Goal: Navigation & Orientation: Locate item on page

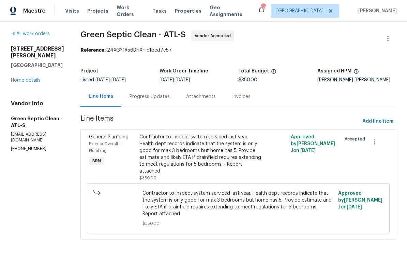
scroll to position [2, 0]
click at [162, 98] on div "Progress Updates" at bounding box center [150, 96] width 40 height 7
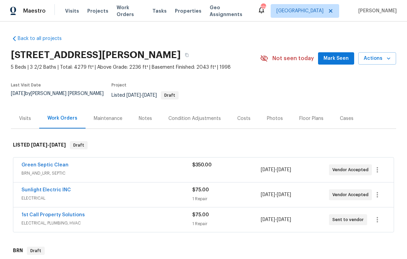
click at [272, 115] on div "Photos" at bounding box center [275, 118] width 16 height 7
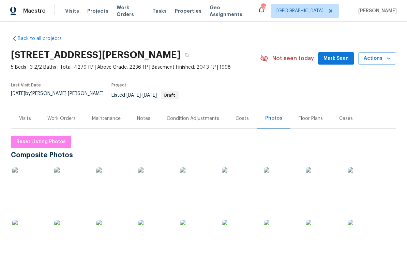
click at [36, 189] on img at bounding box center [29, 184] width 34 height 34
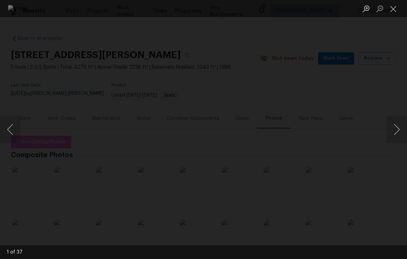
click at [393, 132] on button "Next image" at bounding box center [397, 129] width 20 height 27
click at [392, 136] on button "Next image" at bounding box center [397, 129] width 20 height 27
click at [392, 133] on button "Next image" at bounding box center [397, 129] width 20 height 27
click at [394, 132] on button "Next image" at bounding box center [397, 129] width 20 height 27
click at [393, 134] on button "Next image" at bounding box center [397, 129] width 20 height 27
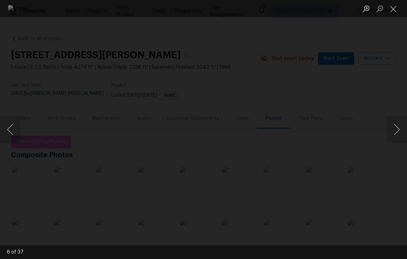
click at [394, 133] on button "Next image" at bounding box center [397, 129] width 20 height 27
click at [393, 129] on button "Next image" at bounding box center [397, 129] width 20 height 27
click at [393, 131] on button "Next image" at bounding box center [397, 129] width 20 height 27
click at [389, 135] on button "Next image" at bounding box center [397, 129] width 20 height 27
click at [390, 136] on button "Next image" at bounding box center [397, 129] width 20 height 27
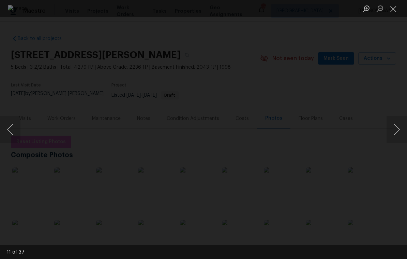
click at [392, 134] on button "Next image" at bounding box center [397, 129] width 20 height 27
click at [397, 133] on button "Next image" at bounding box center [397, 129] width 20 height 27
click at [396, 134] on button "Next image" at bounding box center [397, 129] width 20 height 27
click at [396, 132] on button "Next image" at bounding box center [397, 129] width 20 height 27
click at [393, 131] on button "Next image" at bounding box center [397, 129] width 20 height 27
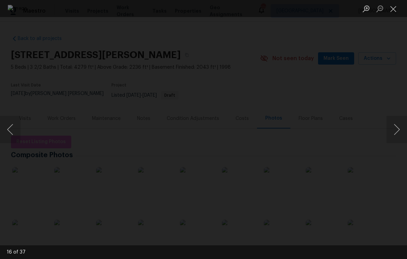
click at [391, 132] on button "Next image" at bounding box center [397, 129] width 20 height 27
click at [394, 130] on button "Next image" at bounding box center [397, 129] width 20 height 27
click at [395, 130] on button "Next image" at bounding box center [397, 129] width 20 height 27
click at [396, 128] on button "Next image" at bounding box center [397, 129] width 20 height 27
click at [396, 130] on button "Next image" at bounding box center [397, 129] width 20 height 27
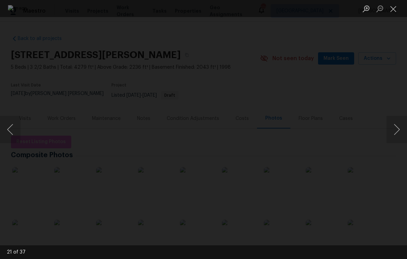
click at [396, 129] on button "Next image" at bounding box center [397, 129] width 20 height 27
click at [395, 131] on button "Next image" at bounding box center [397, 129] width 20 height 27
click at [395, 130] on button "Next image" at bounding box center [397, 129] width 20 height 27
click at [396, 129] on button "Next image" at bounding box center [397, 129] width 20 height 27
click at [394, 131] on button "Next image" at bounding box center [397, 129] width 20 height 27
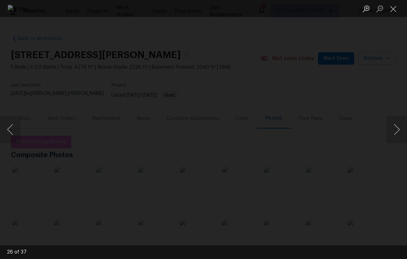
click at [393, 131] on button "Next image" at bounding box center [397, 129] width 20 height 27
click at [396, 131] on button "Next image" at bounding box center [397, 129] width 20 height 27
click at [397, 133] on button "Next image" at bounding box center [397, 129] width 20 height 27
click at [394, 133] on button "Next image" at bounding box center [397, 129] width 20 height 27
click at [395, 132] on button "Next image" at bounding box center [397, 129] width 20 height 27
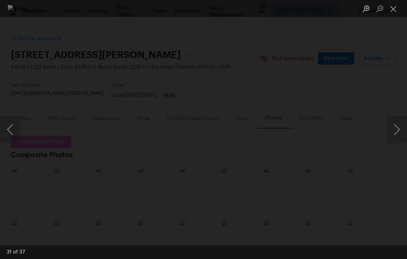
click at [391, 135] on button "Next image" at bounding box center [397, 129] width 20 height 27
click at [396, 132] on button "Next image" at bounding box center [397, 129] width 20 height 27
click at [390, 132] on button "Next image" at bounding box center [397, 129] width 20 height 27
click at [390, 133] on button "Next image" at bounding box center [397, 129] width 20 height 27
click at [393, 133] on button "Next image" at bounding box center [397, 129] width 20 height 27
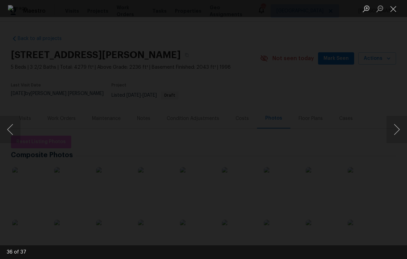
click at [391, 133] on button "Next image" at bounding box center [397, 129] width 20 height 27
click at [395, 132] on button "Next image" at bounding box center [397, 129] width 20 height 27
click at [395, 128] on button "Next image" at bounding box center [397, 129] width 20 height 27
click at [392, 129] on button "Next image" at bounding box center [397, 129] width 20 height 27
click at [392, 130] on button "Next image" at bounding box center [397, 129] width 20 height 27
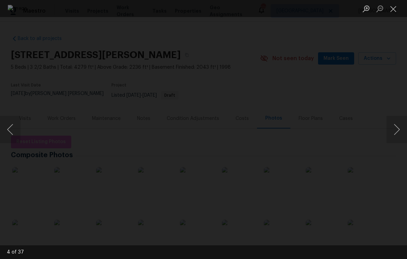
click at [392, 129] on button "Next image" at bounding box center [397, 129] width 20 height 27
click at [394, 129] on button "Next image" at bounding box center [397, 129] width 20 height 27
click at [392, 129] on button "Next image" at bounding box center [397, 129] width 20 height 27
click at [393, 130] on button "Next image" at bounding box center [397, 129] width 20 height 27
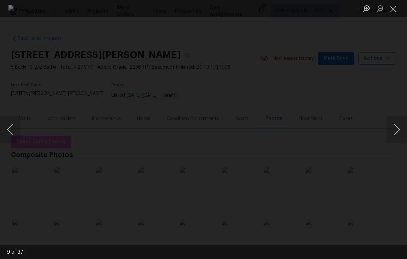
click at [393, 131] on button "Next image" at bounding box center [397, 129] width 20 height 27
click at [395, 129] on button "Next image" at bounding box center [397, 129] width 20 height 27
click at [392, 8] on button "Close lightbox" at bounding box center [394, 9] width 14 height 12
